Goal: Find specific page/section: Find specific page/section

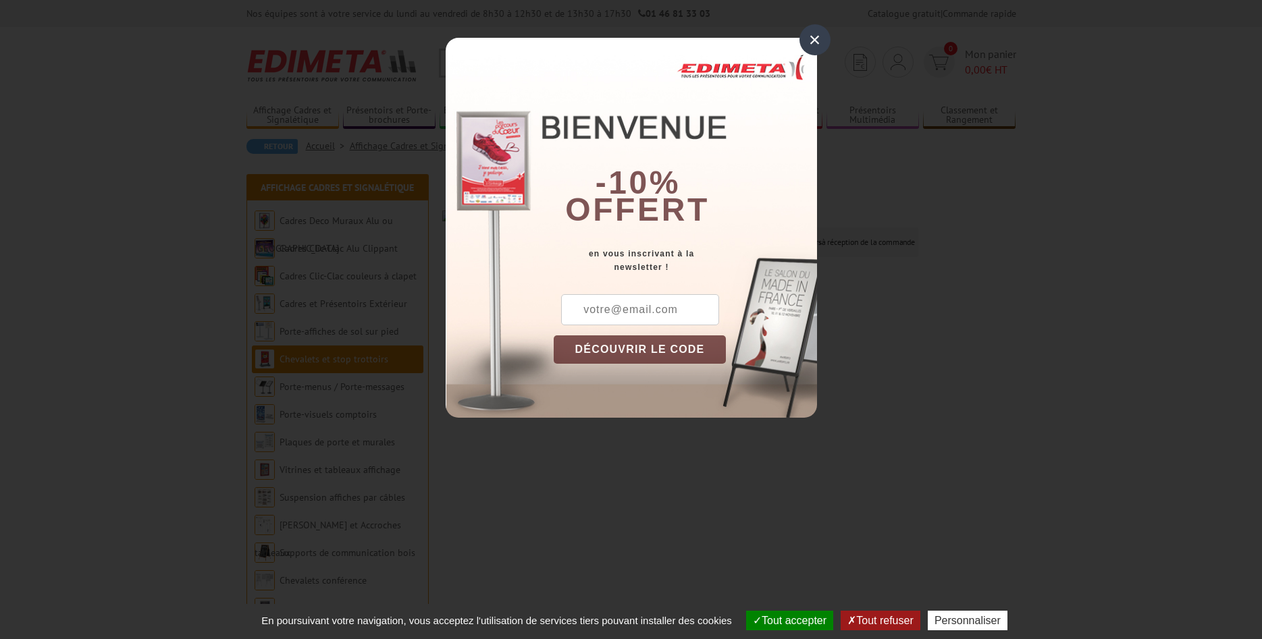
click at [815, 46] on div "×" at bounding box center [814, 39] width 31 height 31
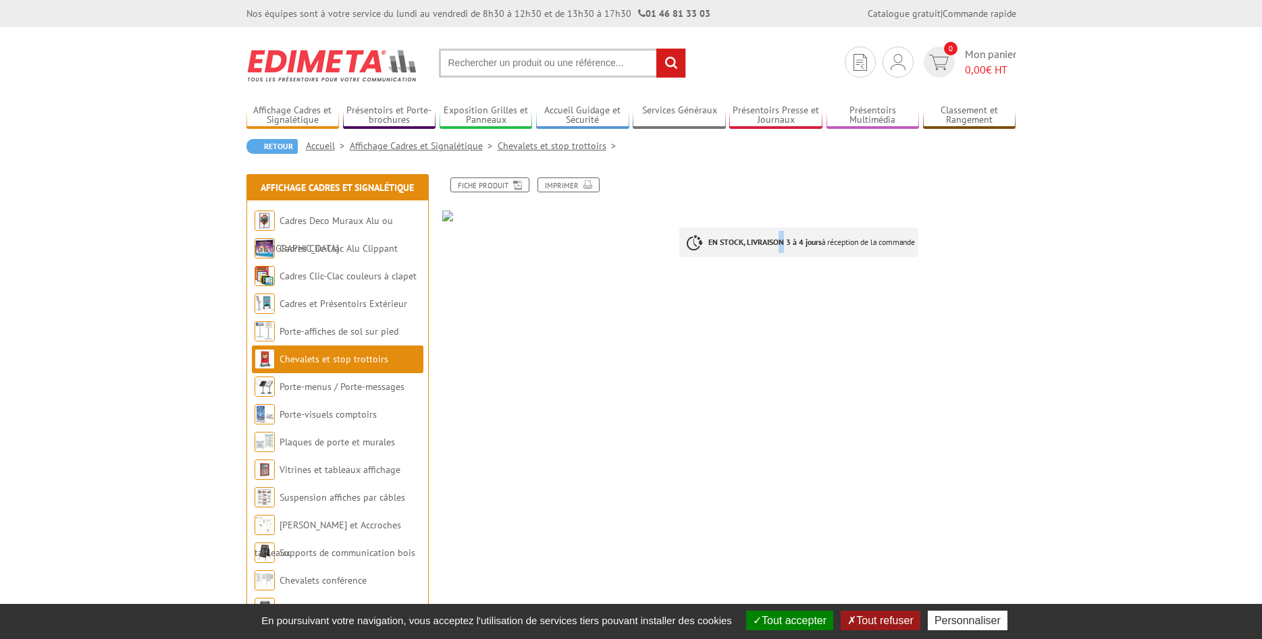
click at [783, 251] on p "EN STOCK, LIVRAISON 3 à 4 jours à réception de la commande" at bounding box center [798, 242] width 239 height 30
click at [704, 240] on p "EN STOCK, LIVRAISON 3 à 4 jours à réception de la commande" at bounding box center [798, 242] width 239 height 30
click at [688, 238] on p "EN STOCK, LIVRAISON 3 à 4 jours à réception de la commande" at bounding box center [798, 242] width 239 height 30
click at [319, 360] on link "Chevalets et stop trottoirs" at bounding box center [333, 359] width 109 height 12
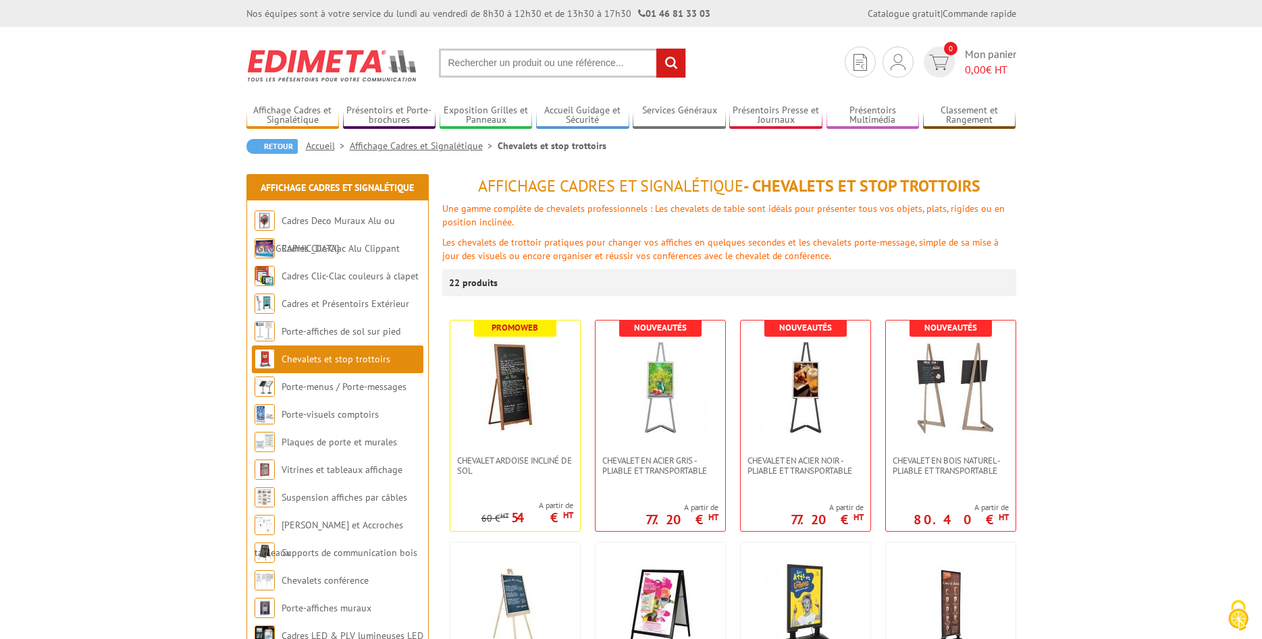
click at [474, 55] on input "text" at bounding box center [562, 63] width 247 height 29
paste input "215370"
type input "215370"
click at [669, 63] on input "rechercher" at bounding box center [670, 63] width 29 height 29
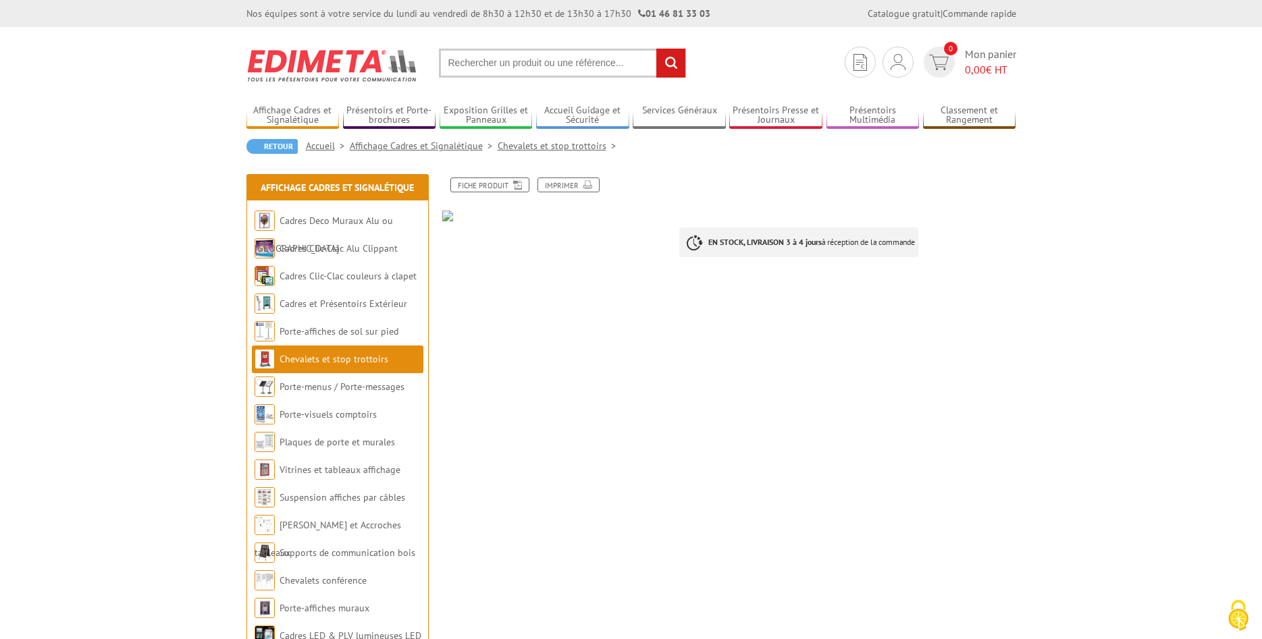
click at [336, 366] on li "Chevalets et stop trottoirs" at bounding box center [337, 360] width 171 height 28
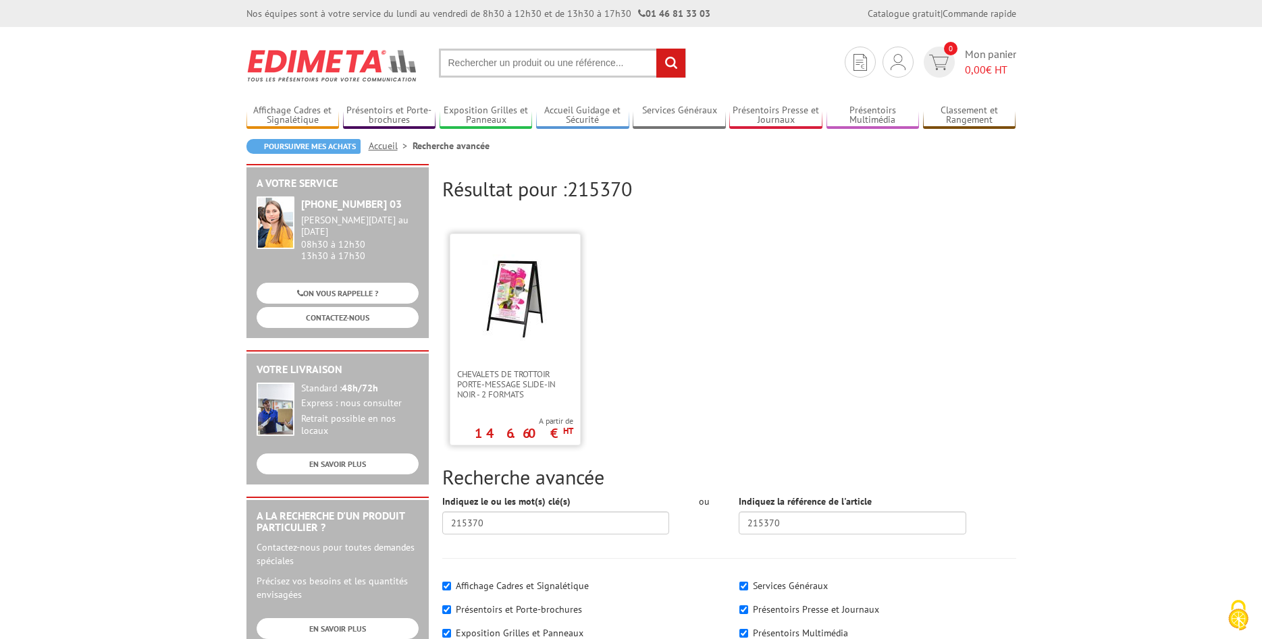
click at [545, 352] on link at bounding box center [515, 301] width 130 height 135
